Goal: Task Accomplishment & Management: Manage account settings

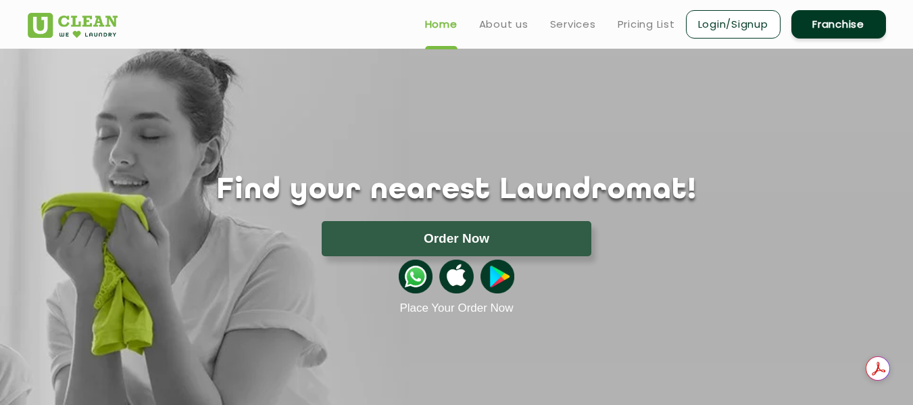
click at [743, 32] on link "Login/Signup" at bounding box center [733, 24] width 95 height 28
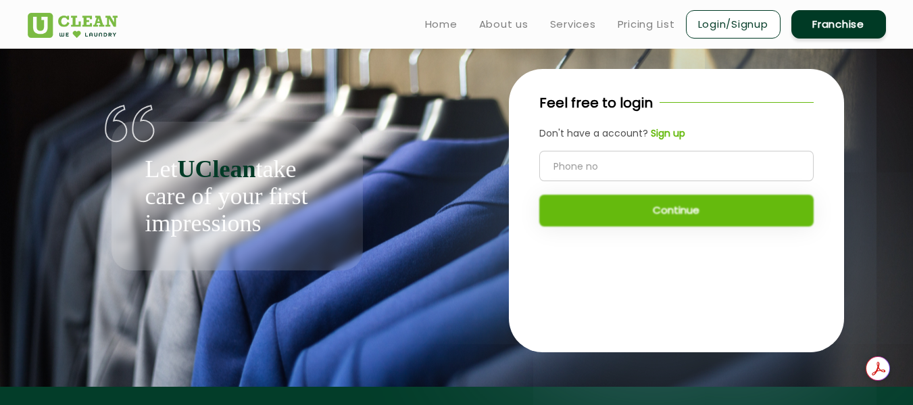
click at [624, 174] on input "tel" at bounding box center [676, 166] width 274 height 30
type input "8853167736"
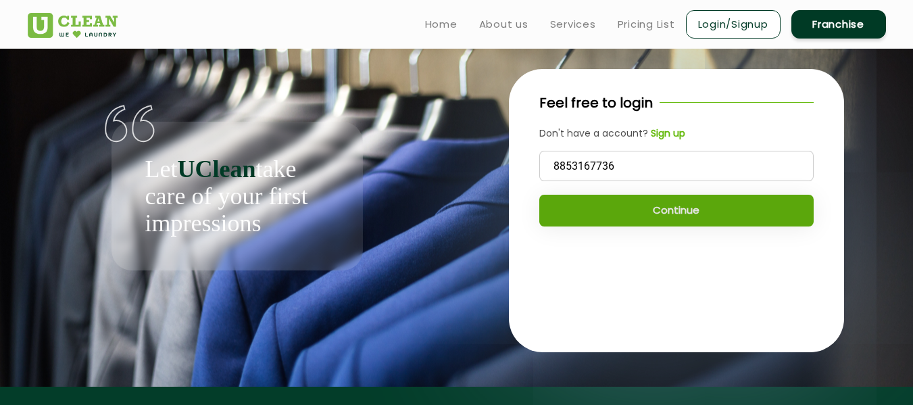
click at [642, 206] on button "Continue" at bounding box center [676, 211] width 274 height 32
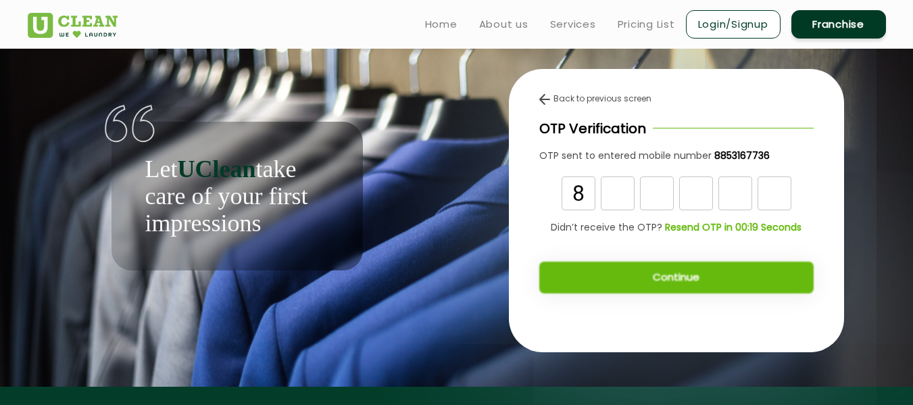
type input "8"
type input "1"
type input "7"
type input "2"
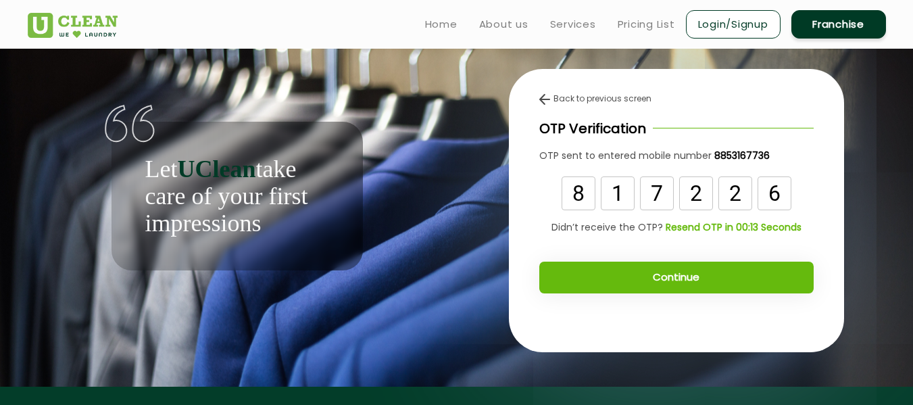
type input "6"
click at [629, 282] on button "Continue" at bounding box center [676, 278] width 274 height 32
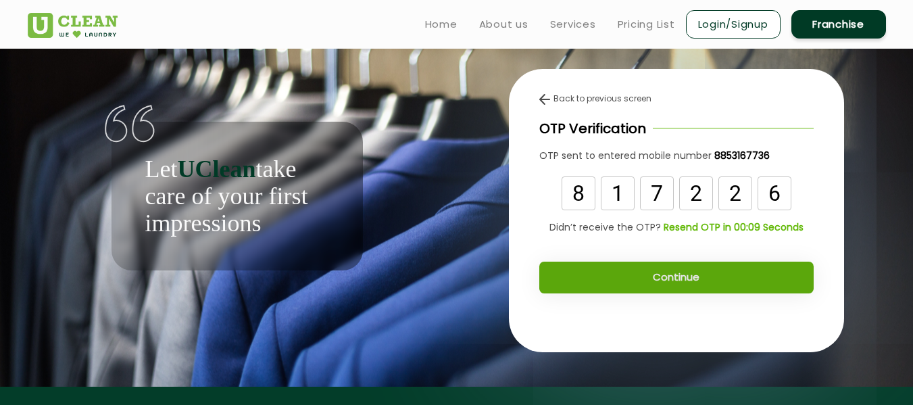
click at [659, 282] on button "Continue" at bounding box center [676, 278] width 274 height 32
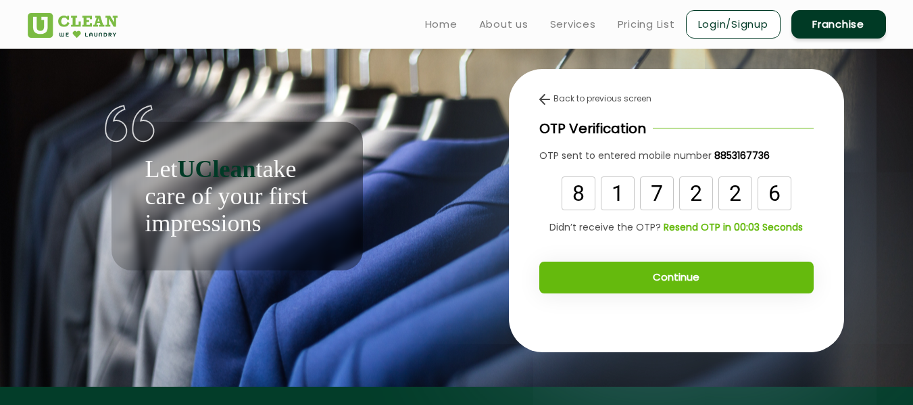
click at [662, 191] on input "7" at bounding box center [657, 193] width 34 height 34
type input "1"
type input "7"
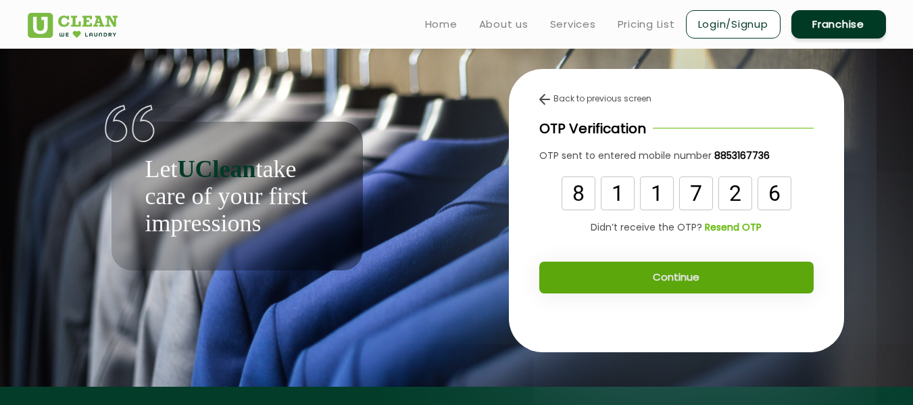
click at [674, 274] on button "Continue" at bounding box center [676, 278] width 274 height 32
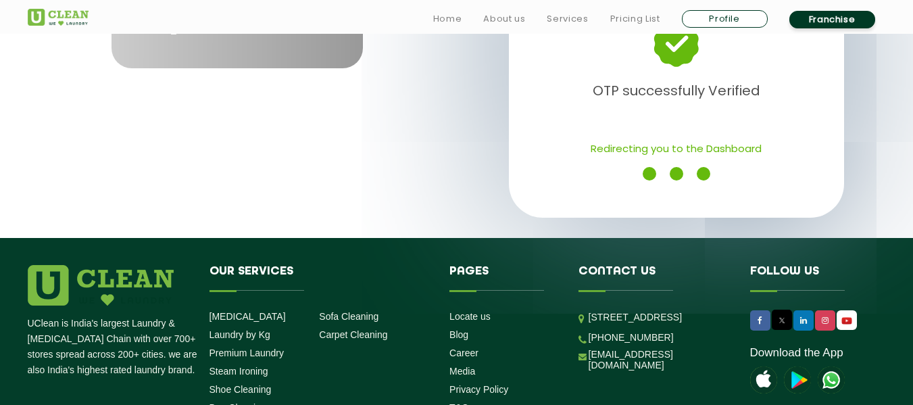
scroll to position [207, 0]
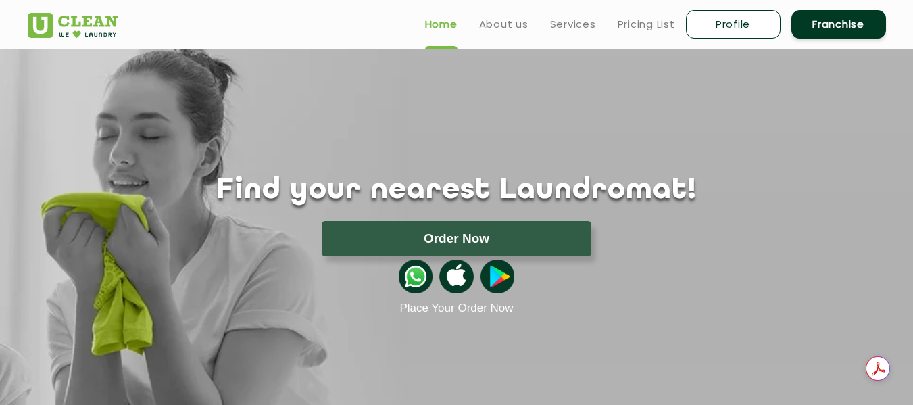
click at [727, 32] on link "Profile" at bounding box center [733, 24] width 95 height 28
select select
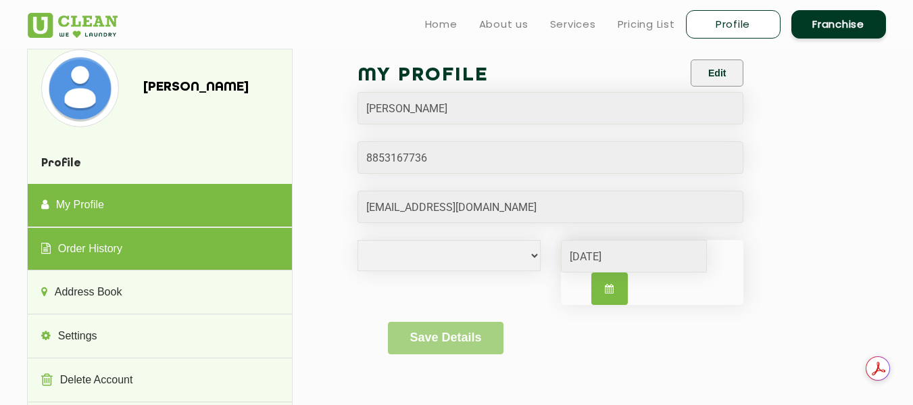
click at [98, 243] on link "Order History" at bounding box center [160, 249] width 264 height 43
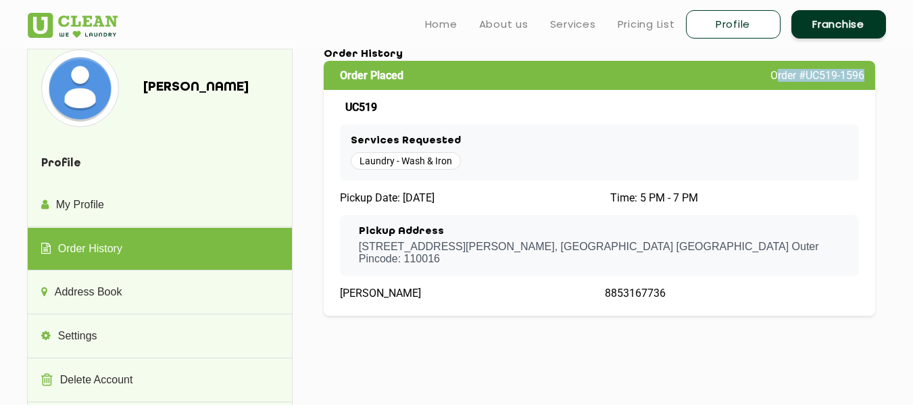
drag, startPoint x: 773, startPoint y: 79, endPoint x: 873, endPoint y: 78, distance: 100.0
click at [873, 78] on div "Order Placed Order #UC519-1596" at bounding box center [600, 75] width 552 height 29
click at [763, 76] on div "Order Placed Order #UC519-1596" at bounding box center [600, 75] width 552 height 29
drag, startPoint x: 763, startPoint y: 76, endPoint x: 871, endPoint y: 70, distance: 107.6
click at [871, 70] on div "Order Placed Order #UC519-1596" at bounding box center [600, 75] width 552 height 29
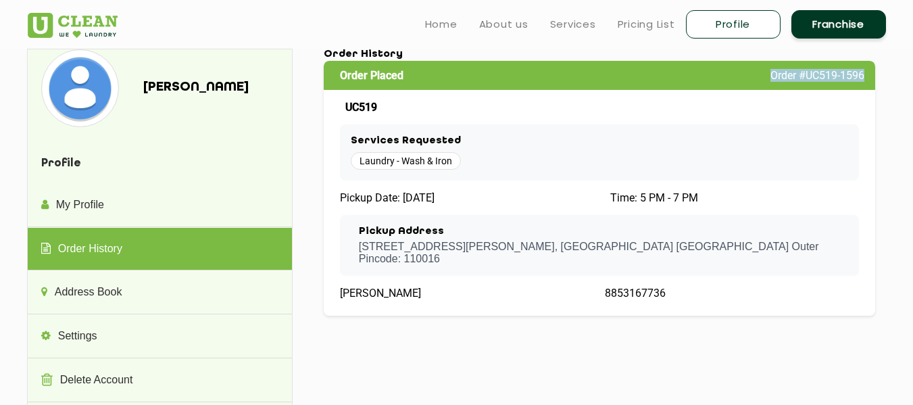
copy span "Order #UC519-1596"
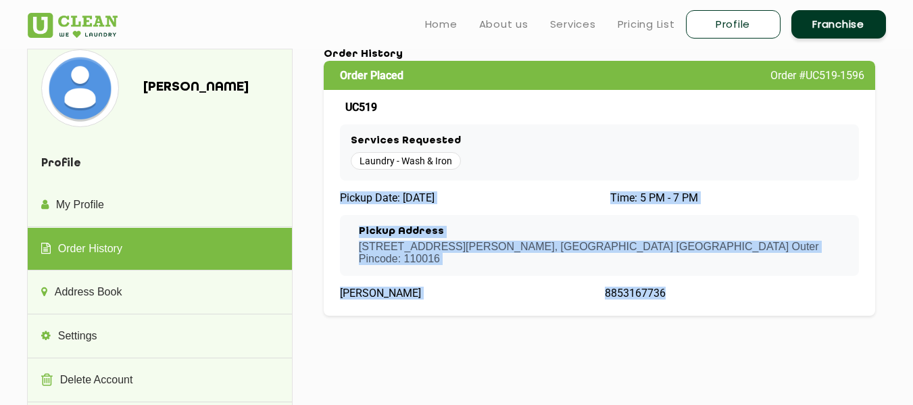
drag, startPoint x: 342, startPoint y: 201, endPoint x: 675, endPoint y: 294, distance: 345.4
click at [675, 294] on div "Order Placed Order #UC519-1596 UC519 Services Requested Laundry - Wash & Iron P…" at bounding box center [600, 188] width 552 height 255
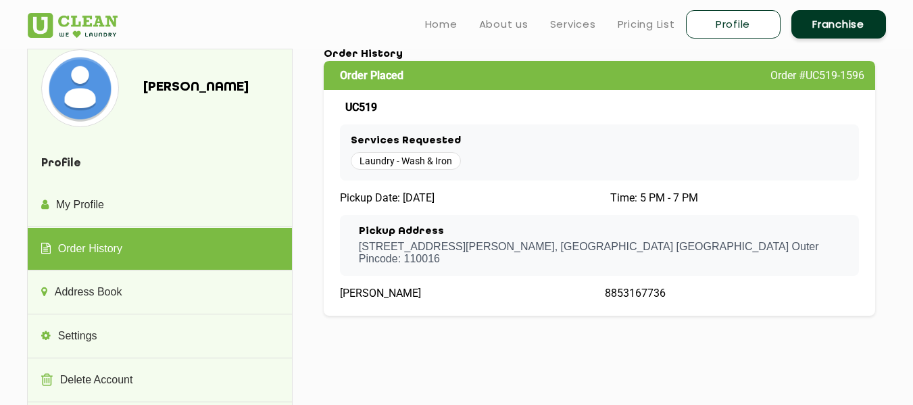
click at [351, 141] on h3 "Services Requested" at bounding box center [600, 141] width 498 height 12
click at [177, 162] on h4 "Profile" at bounding box center [160, 164] width 264 height 40
click at [436, 24] on link "Home" at bounding box center [441, 24] width 32 height 16
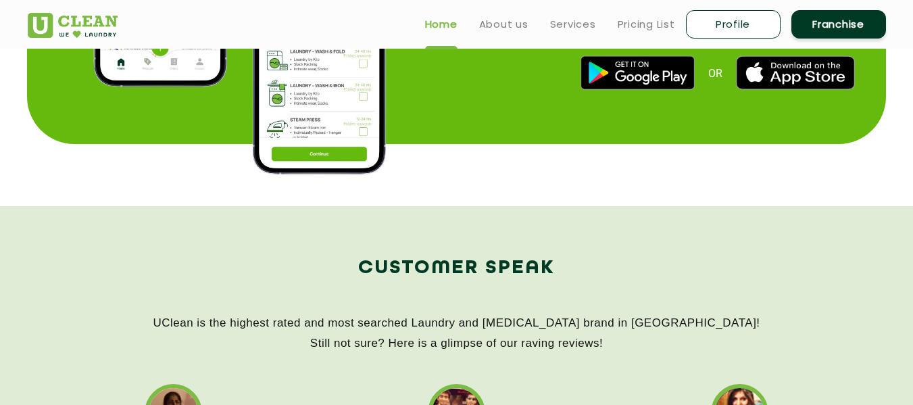
scroll to position [1836, 0]
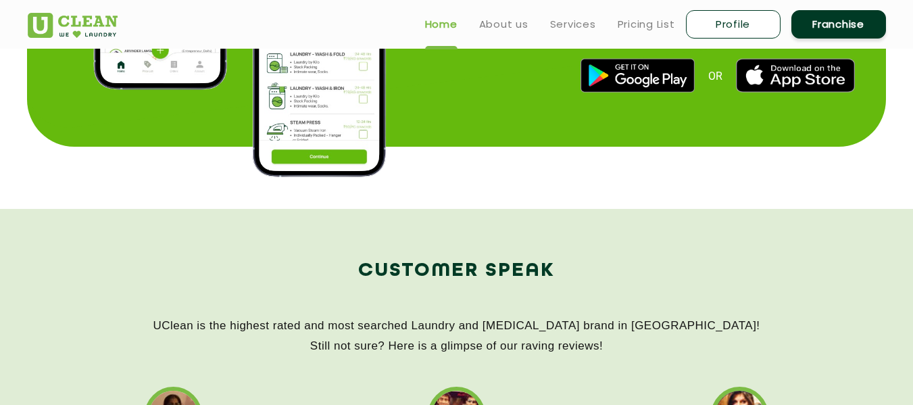
click at [727, 20] on link "Profile" at bounding box center [733, 24] width 95 height 28
select select
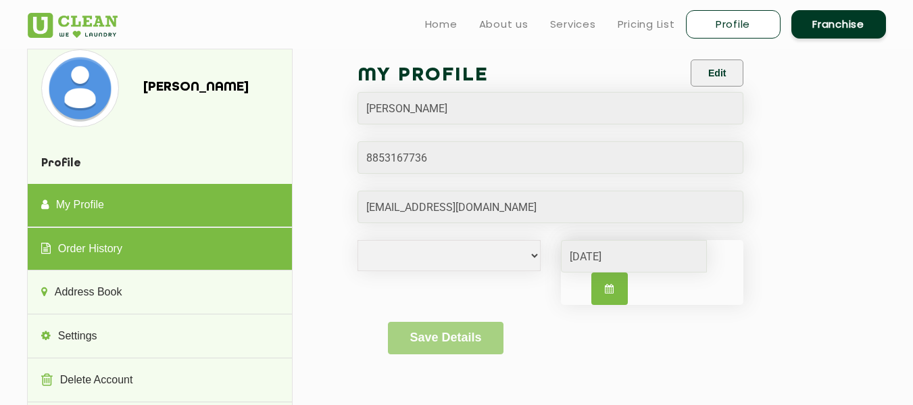
click at [97, 260] on link "Order History" at bounding box center [160, 249] width 264 height 43
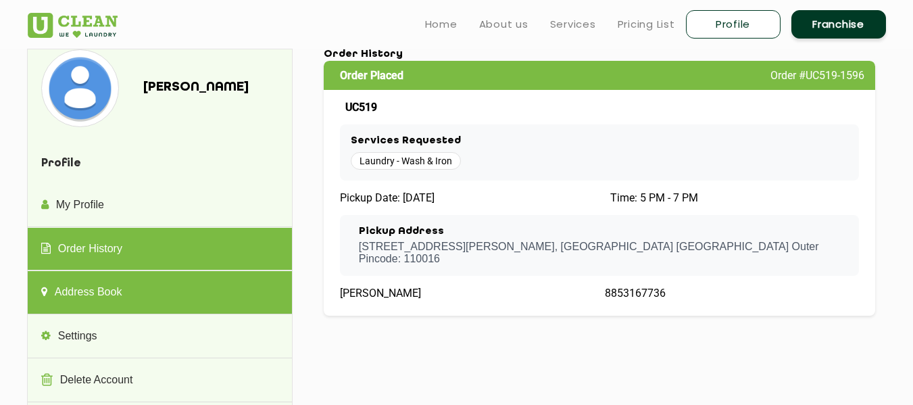
click at [91, 296] on link "Address Book" at bounding box center [160, 292] width 264 height 43
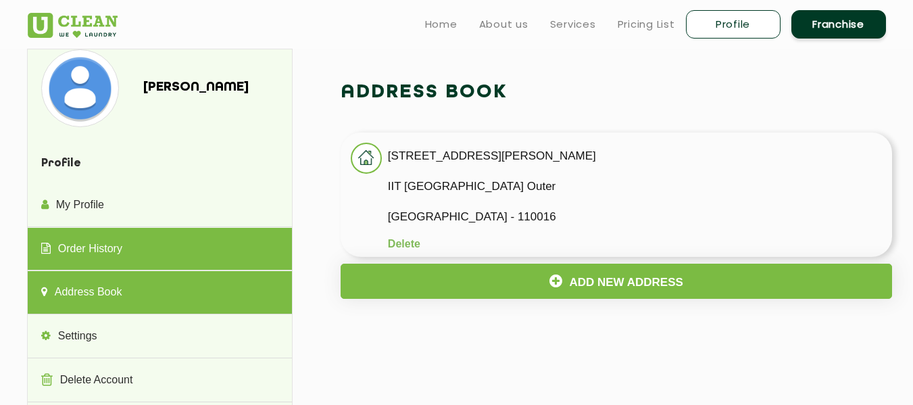
click at [96, 251] on link "Order History" at bounding box center [160, 249] width 264 height 43
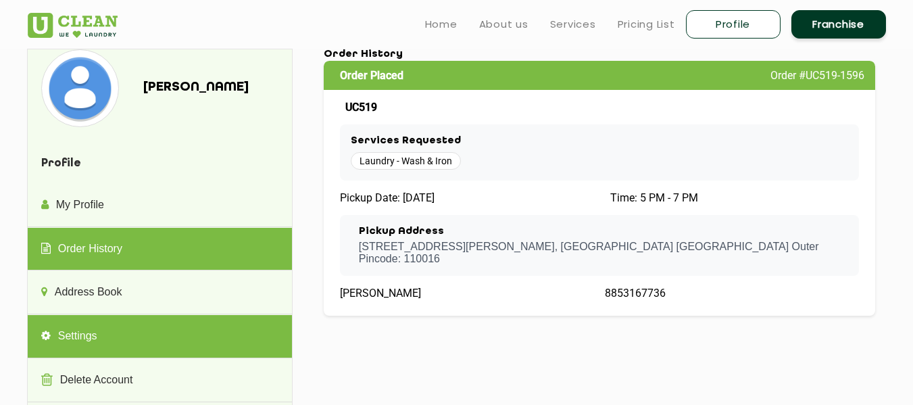
click at [70, 331] on link "Settings" at bounding box center [160, 336] width 264 height 43
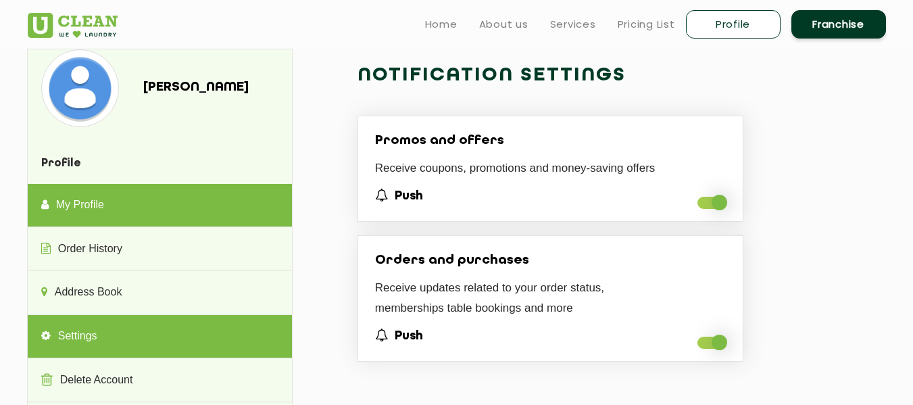
click at [80, 197] on link "My Profile" at bounding box center [160, 205] width 264 height 43
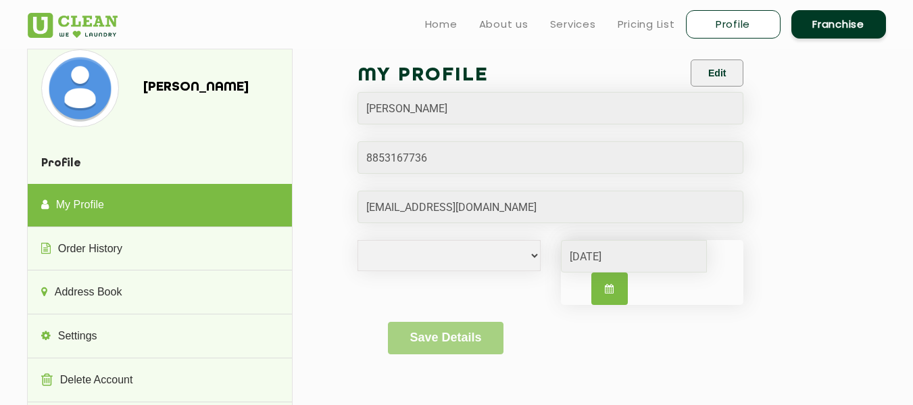
click at [70, 18] on img at bounding box center [73, 25] width 90 height 25
